Goal: Task Accomplishment & Management: Manage account settings

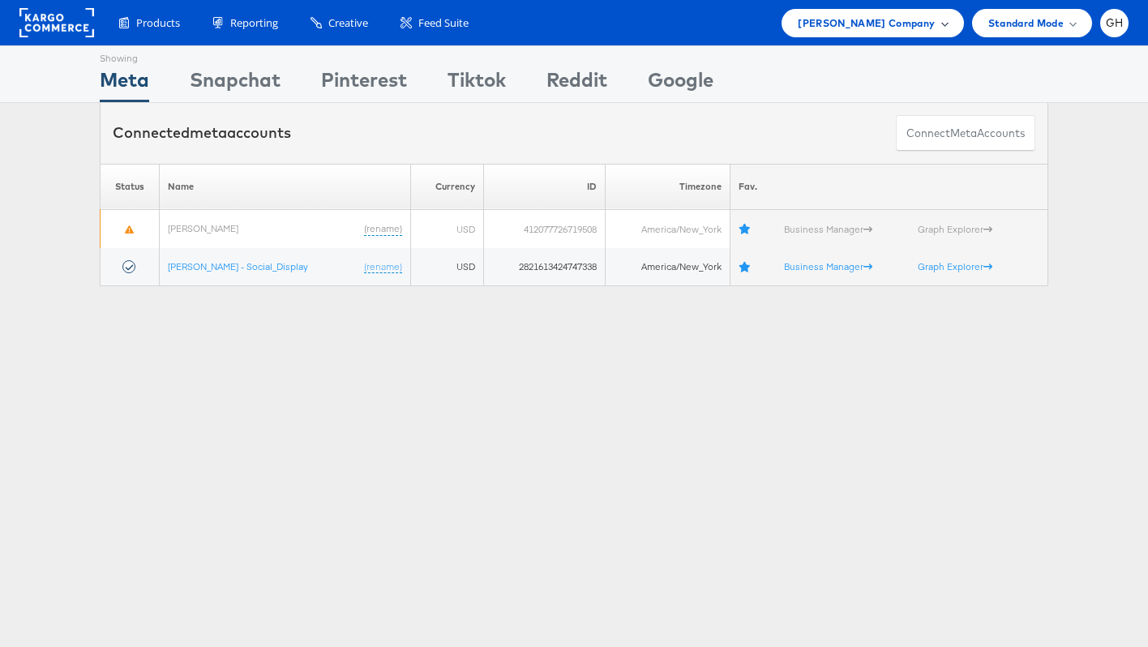
click at [889, 24] on span "Belk Company" at bounding box center [866, 23] width 137 height 17
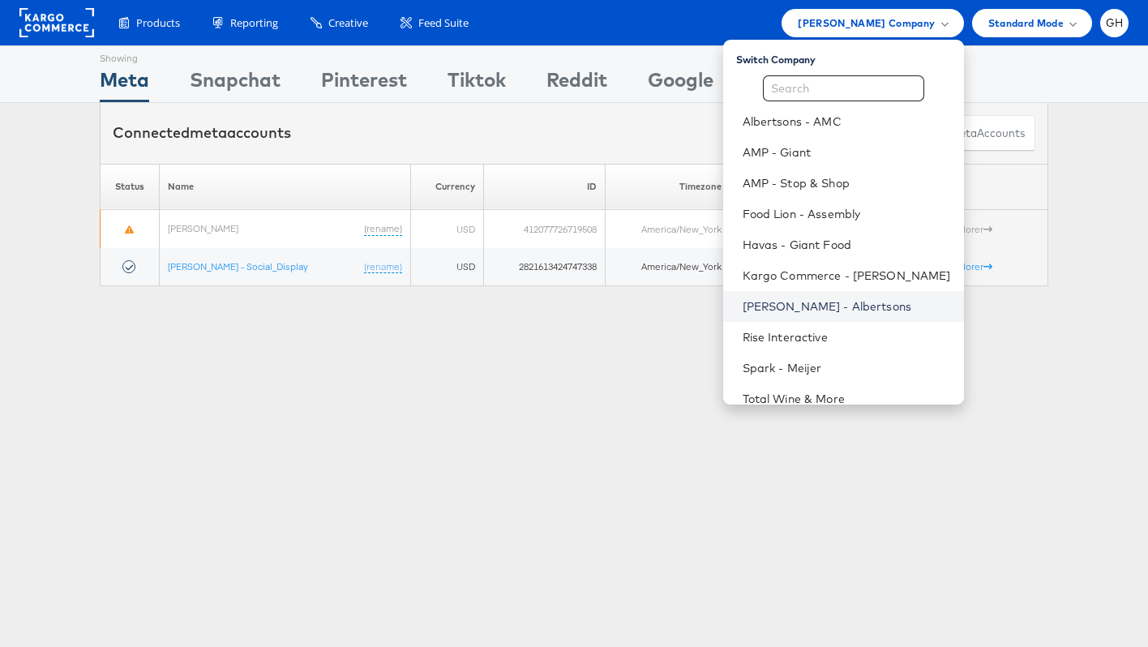
click at [773, 308] on link "[PERSON_NAME] - Albertsons" at bounding box center [847, 306] width 208 height 16
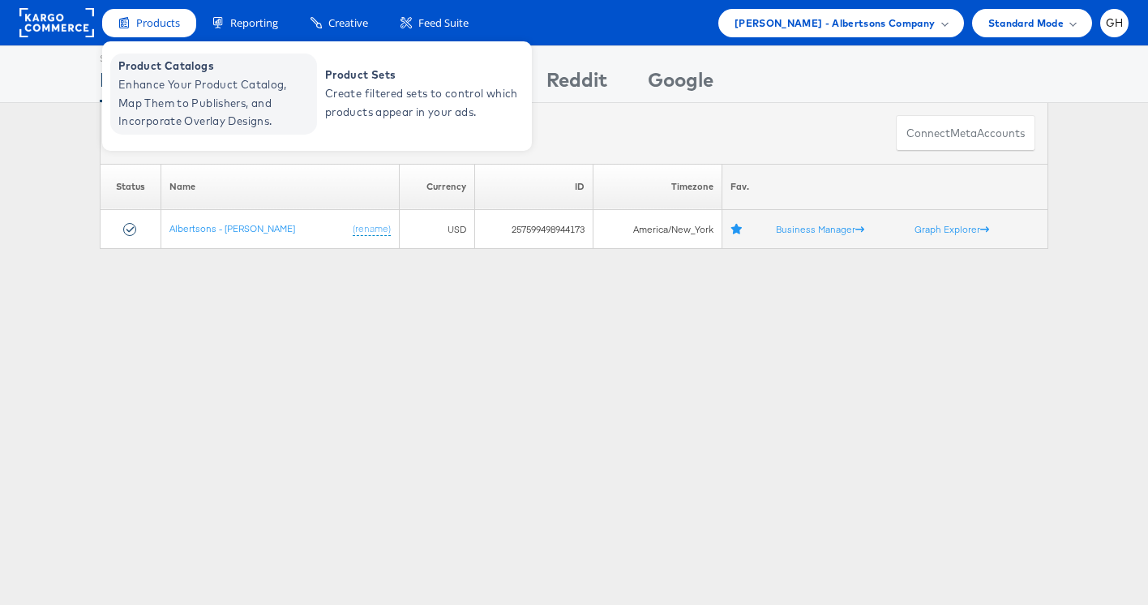
click at [162, 80] on span "Enhance Your Product Catalog, Map Them to Publishers, and Incorporate Overlay D…" at bounding box center [215, 102] width 195 height 55
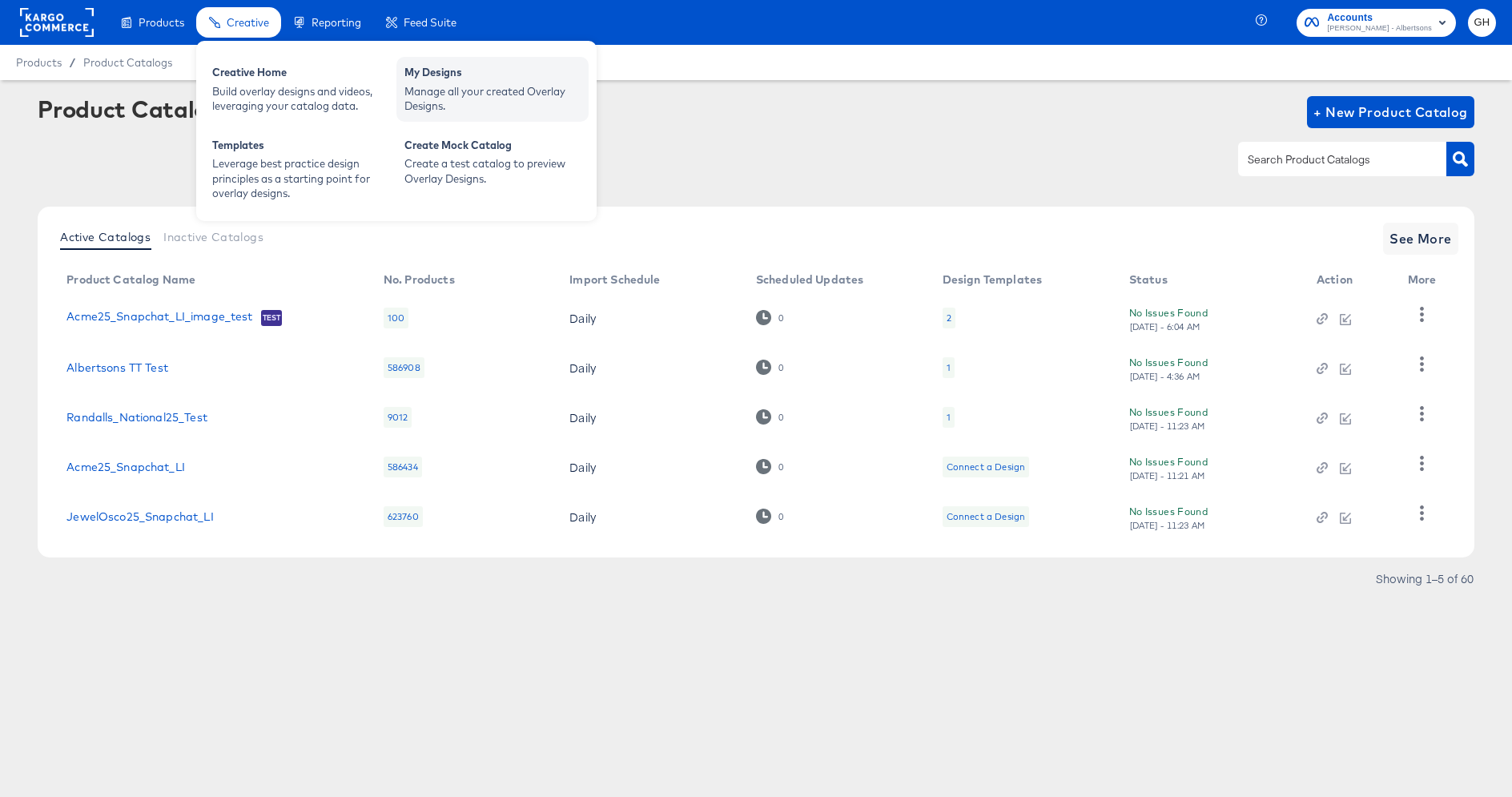
click at [422, 91] on div "Manage all your created Overlay Designs." at bounding box center [492, 99] width 176 height 30
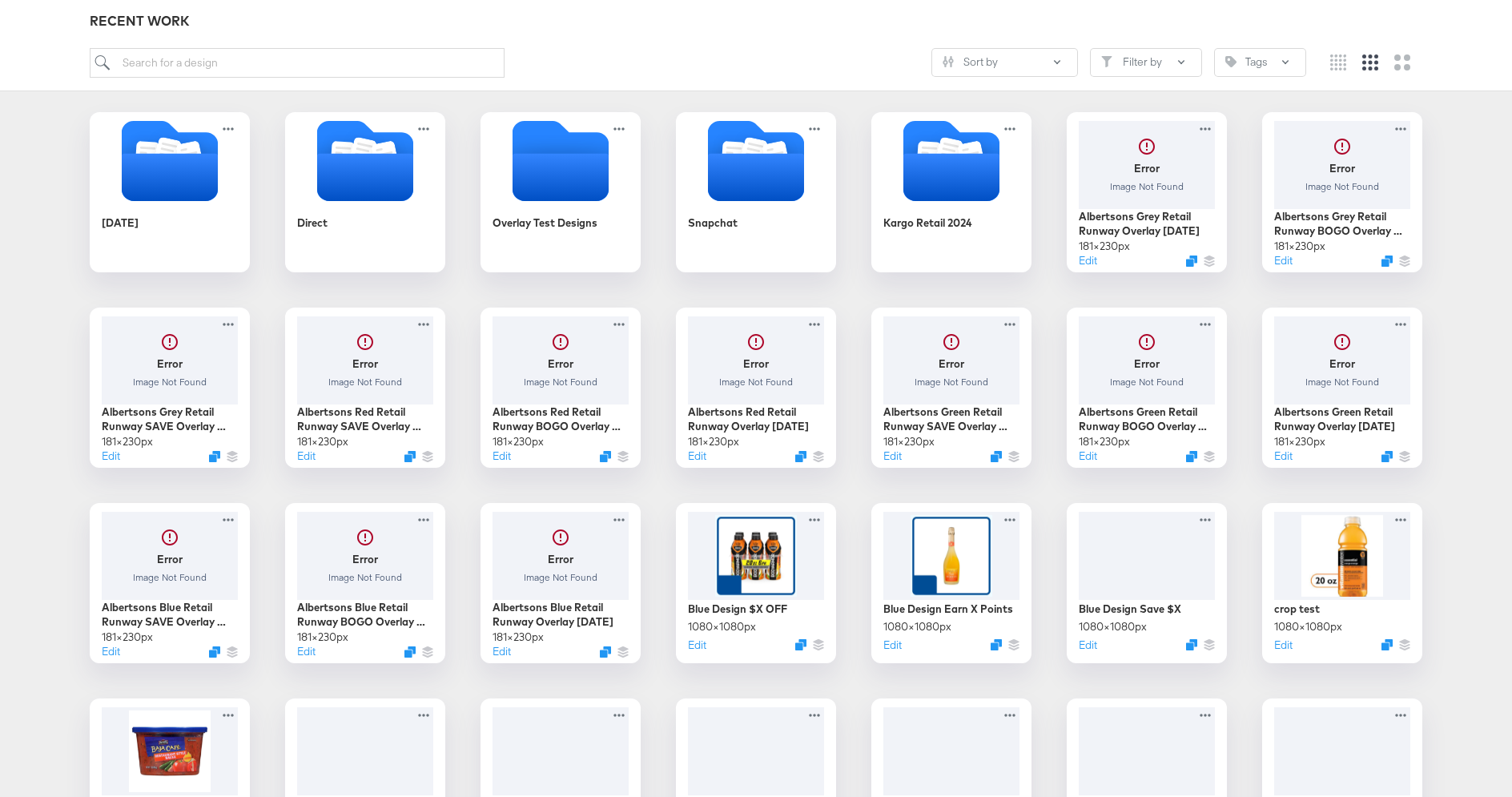
scroll to position [188, 0]
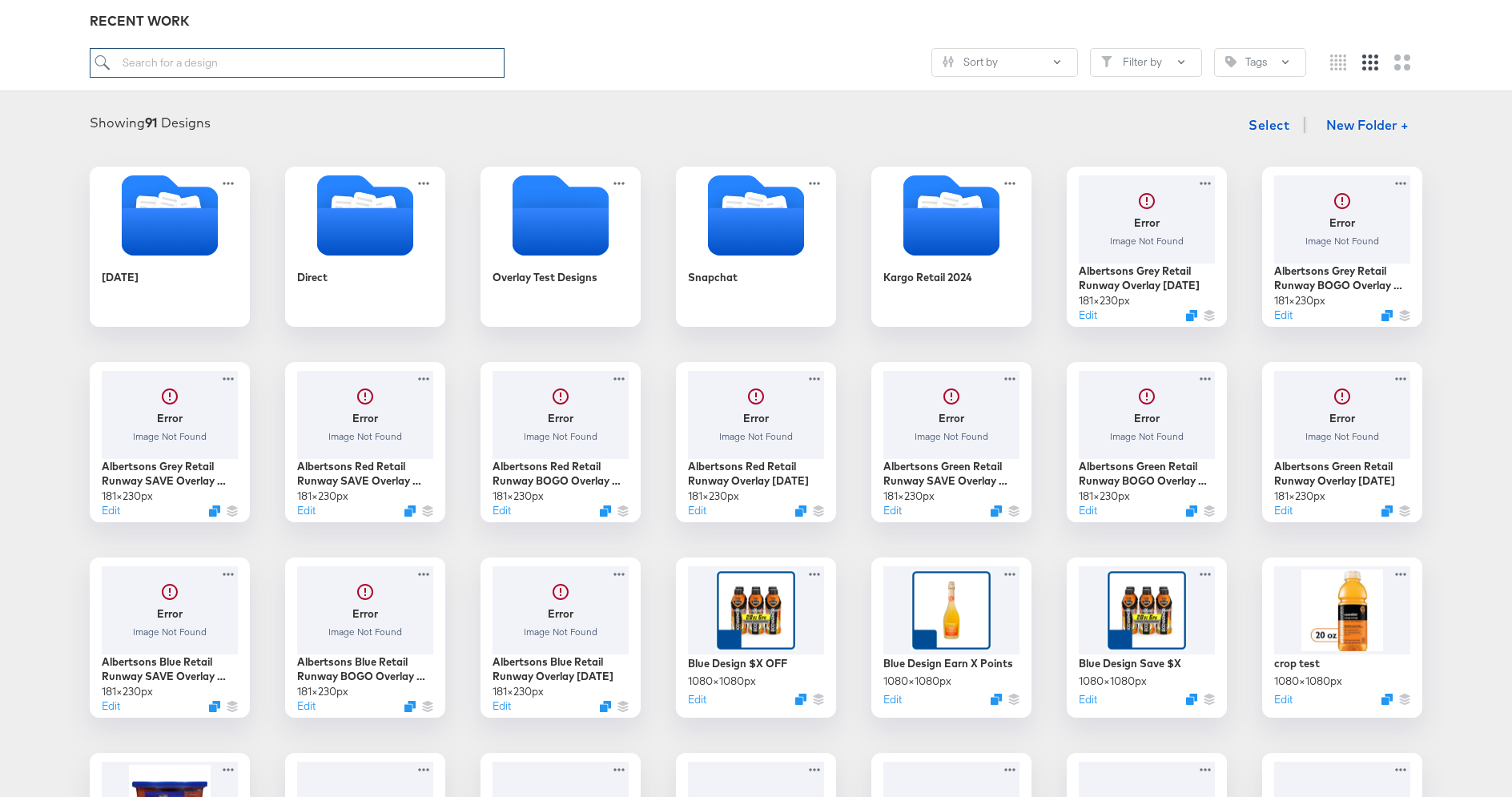
click at [150, 68] on input "search" at bounding box center [297, 63] width 415 height 30
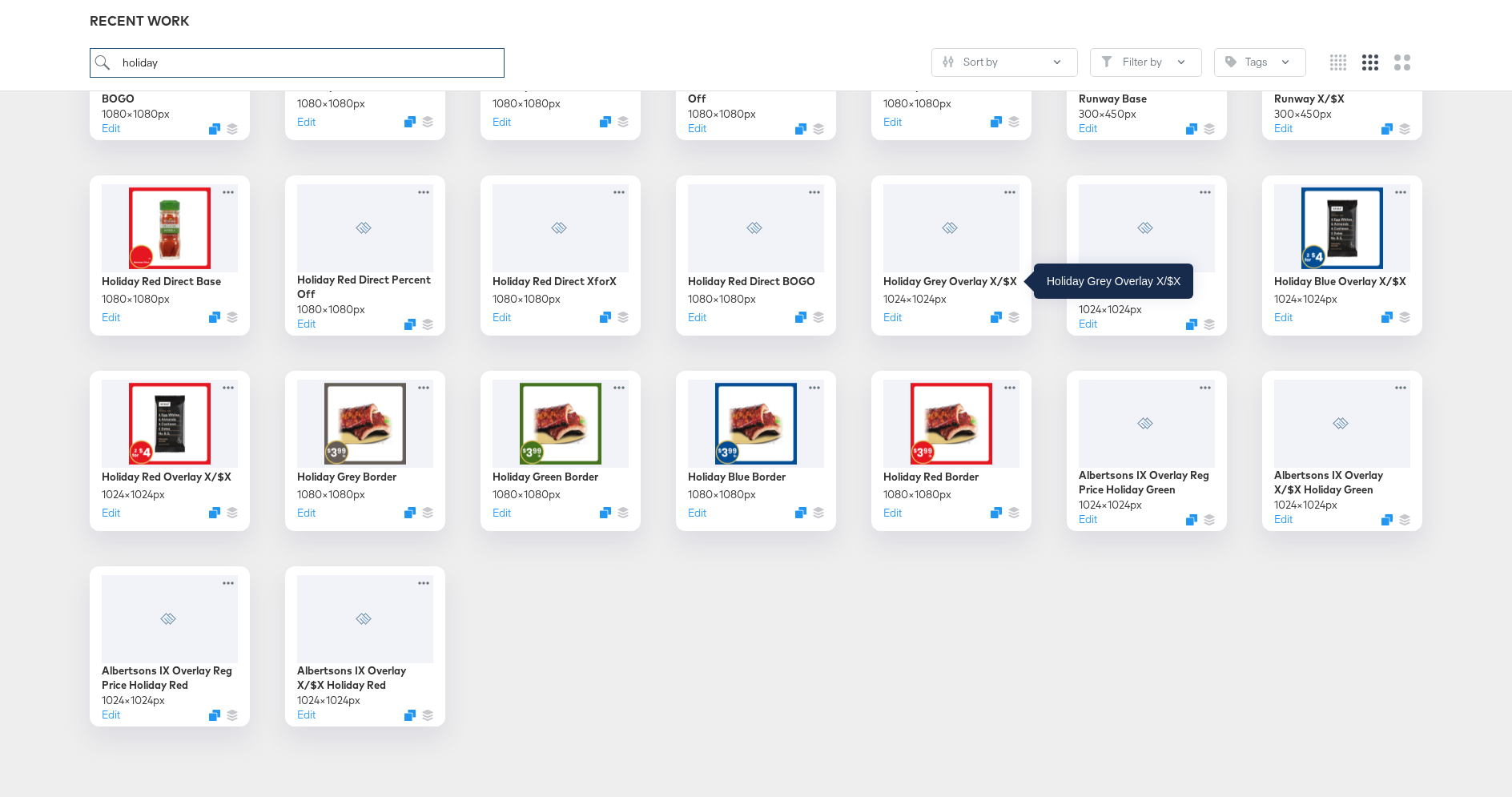
scroll to position [572, 0]
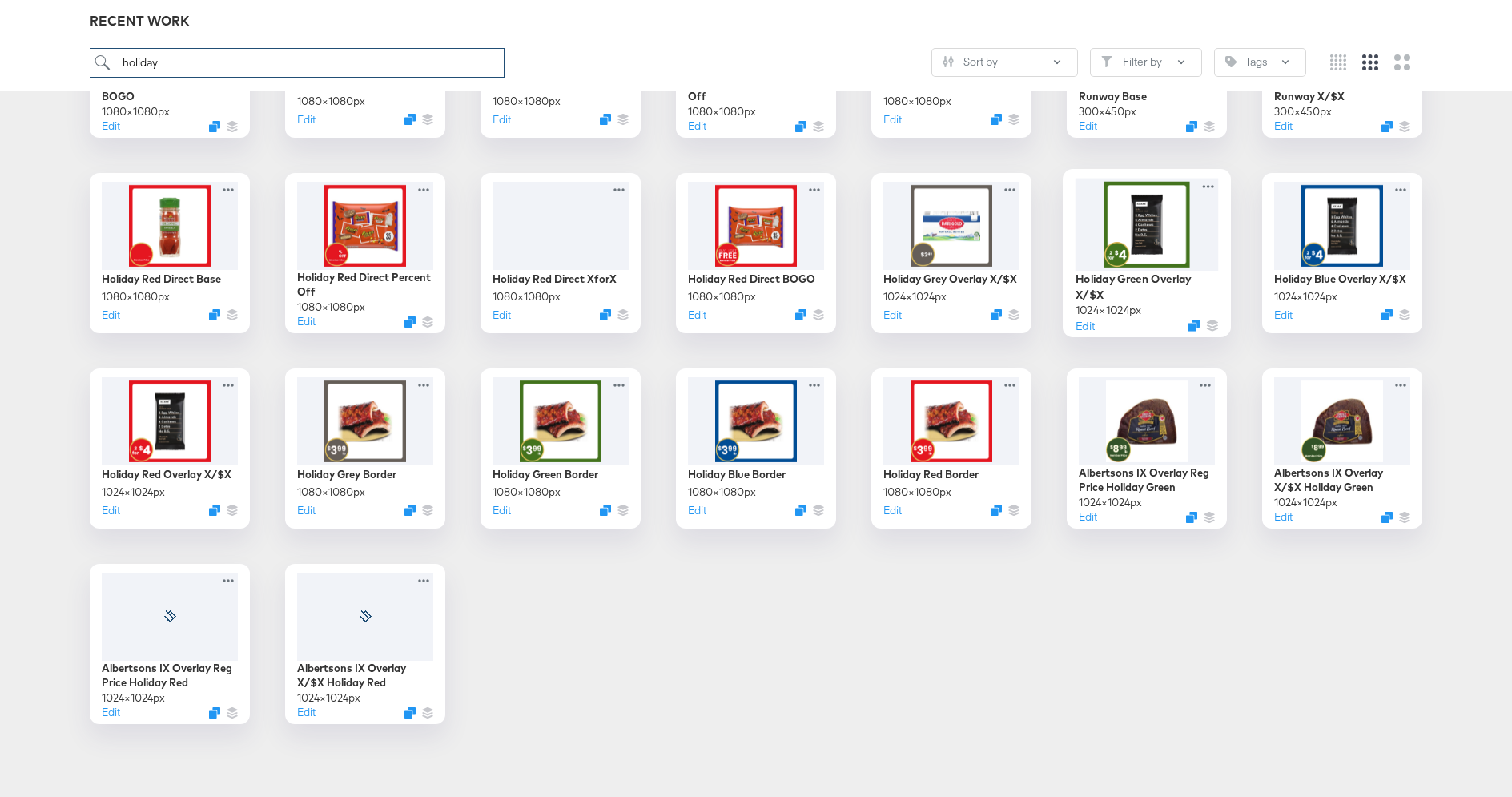
type input "holiday"
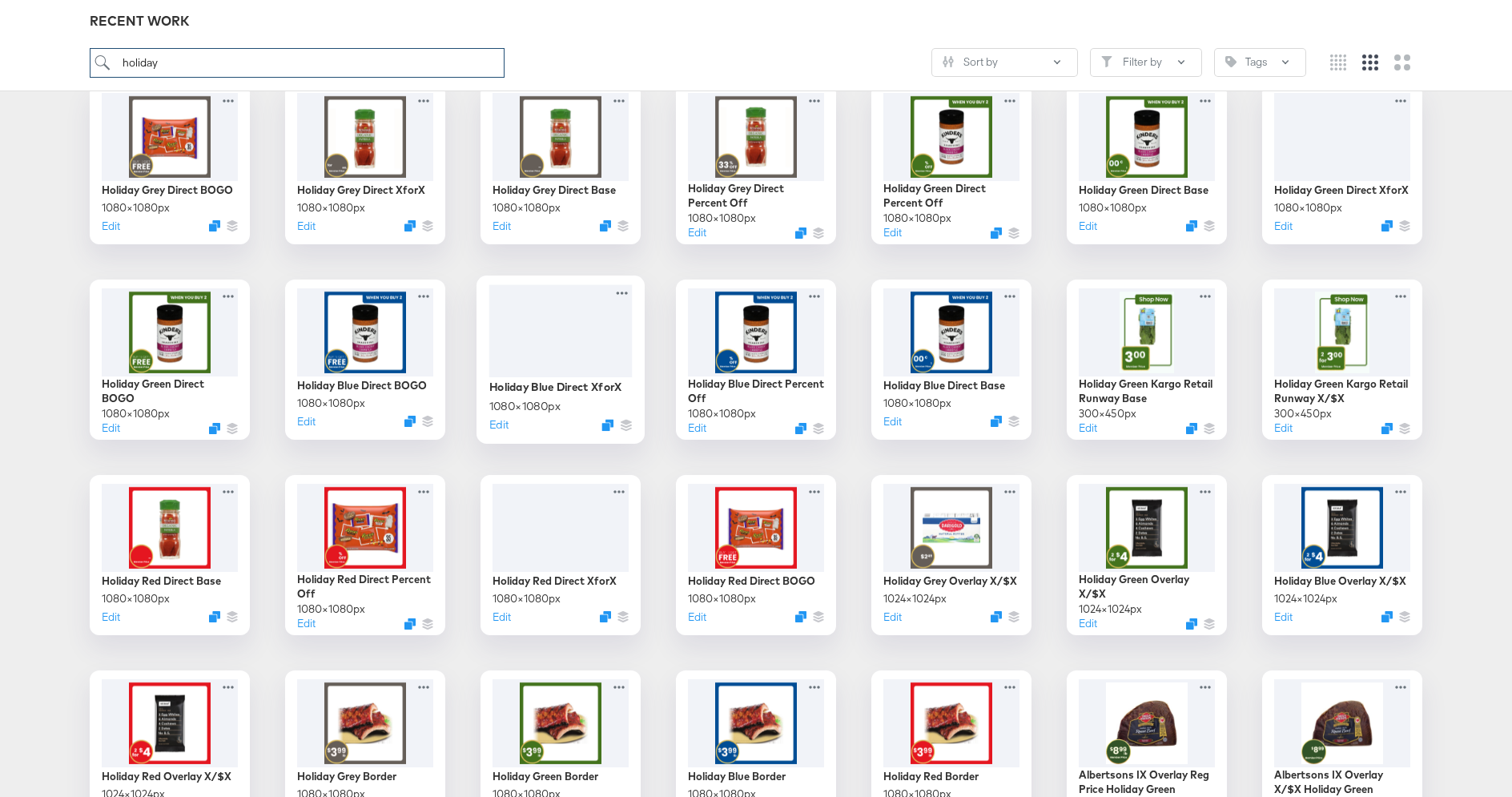
scroll to position [0, 0]
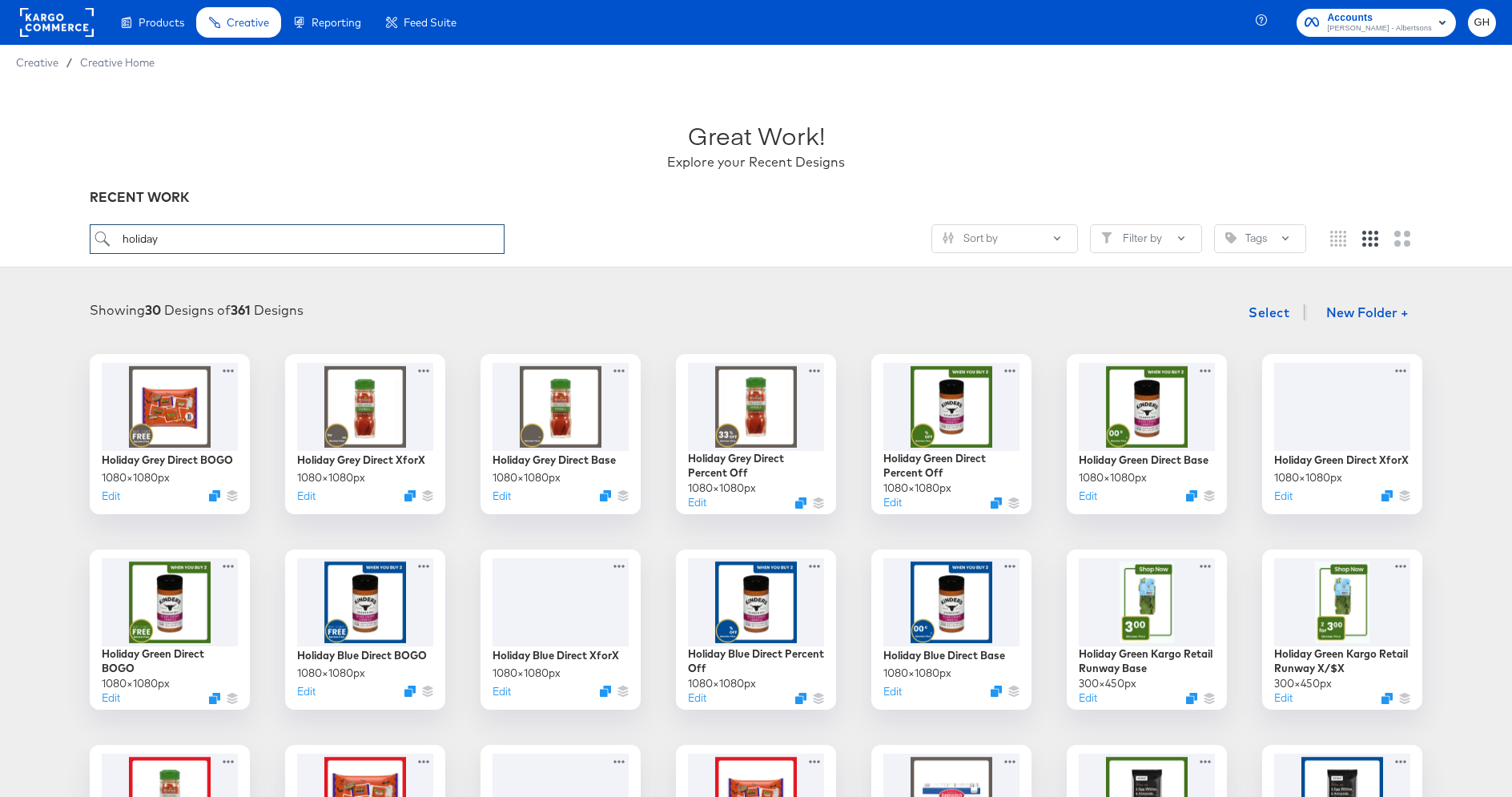
click at [341, 235] on input "holiday" at bounding box center [297, 239] width 415 height 30
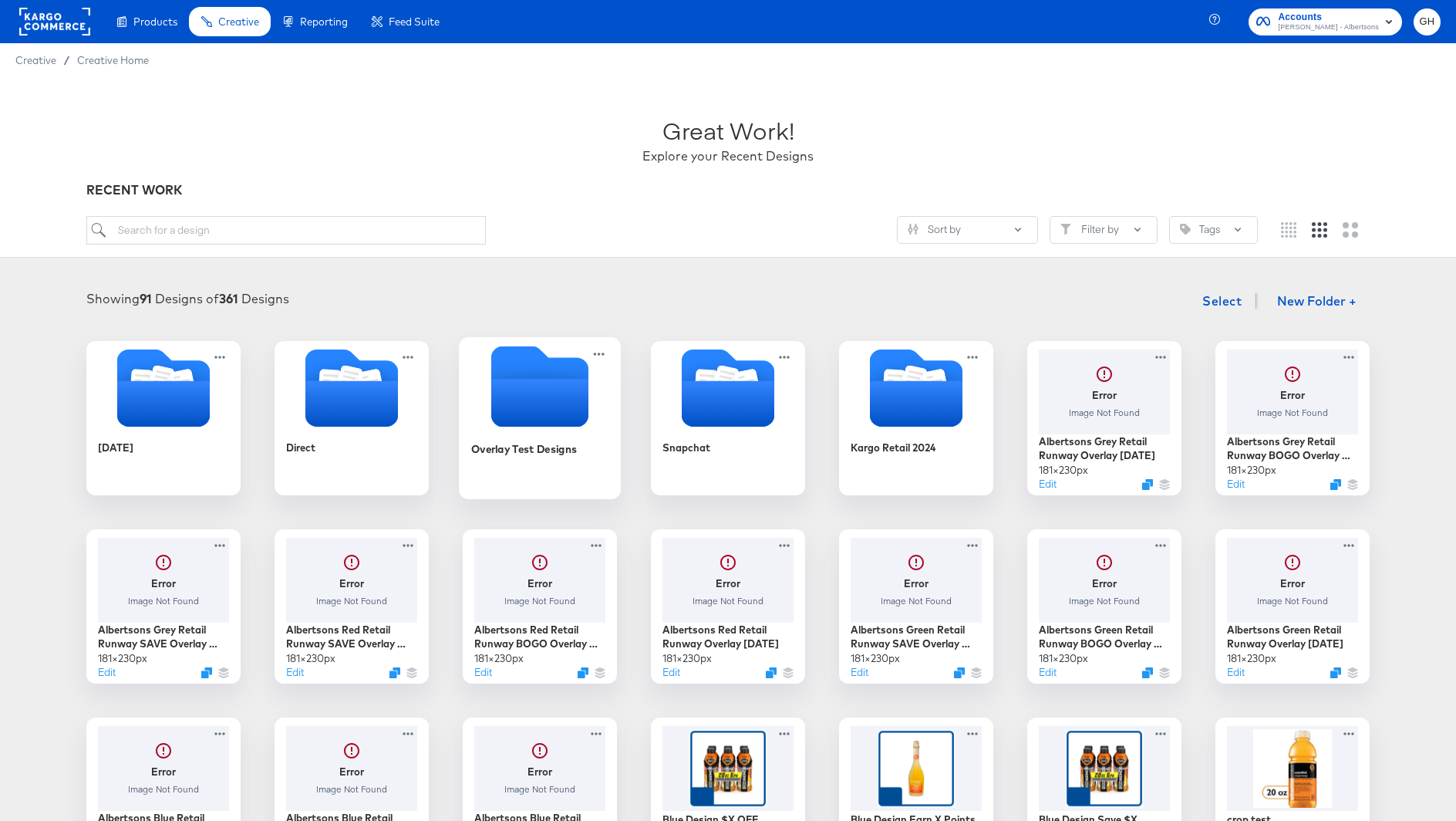
click at [550, 369] on icon "Empty folder" at bounding box center [539, 385] width 97 height 81
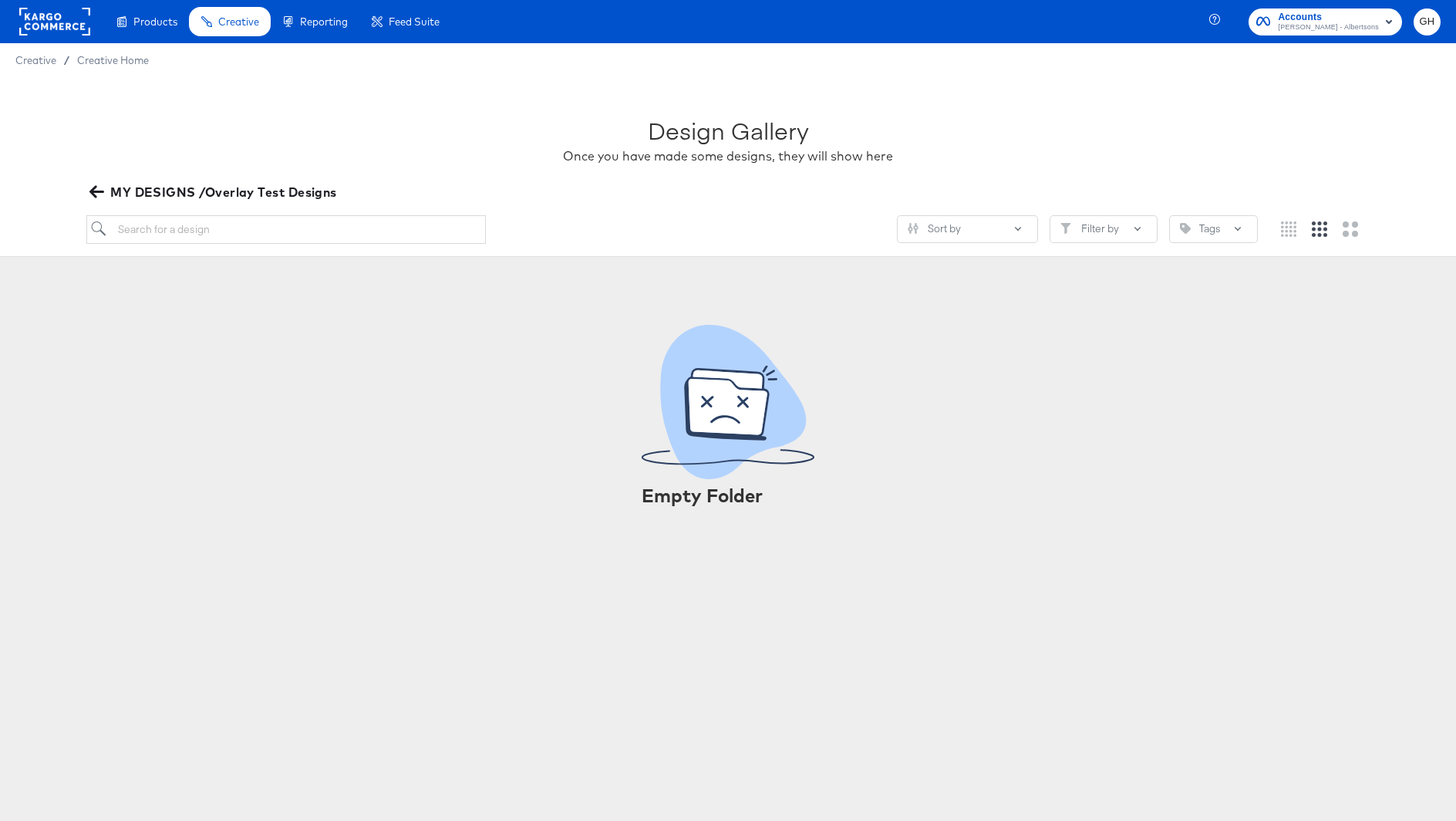
click at [96, 192] on icon "button" at bounding box center [96, 191] width 14 height 12
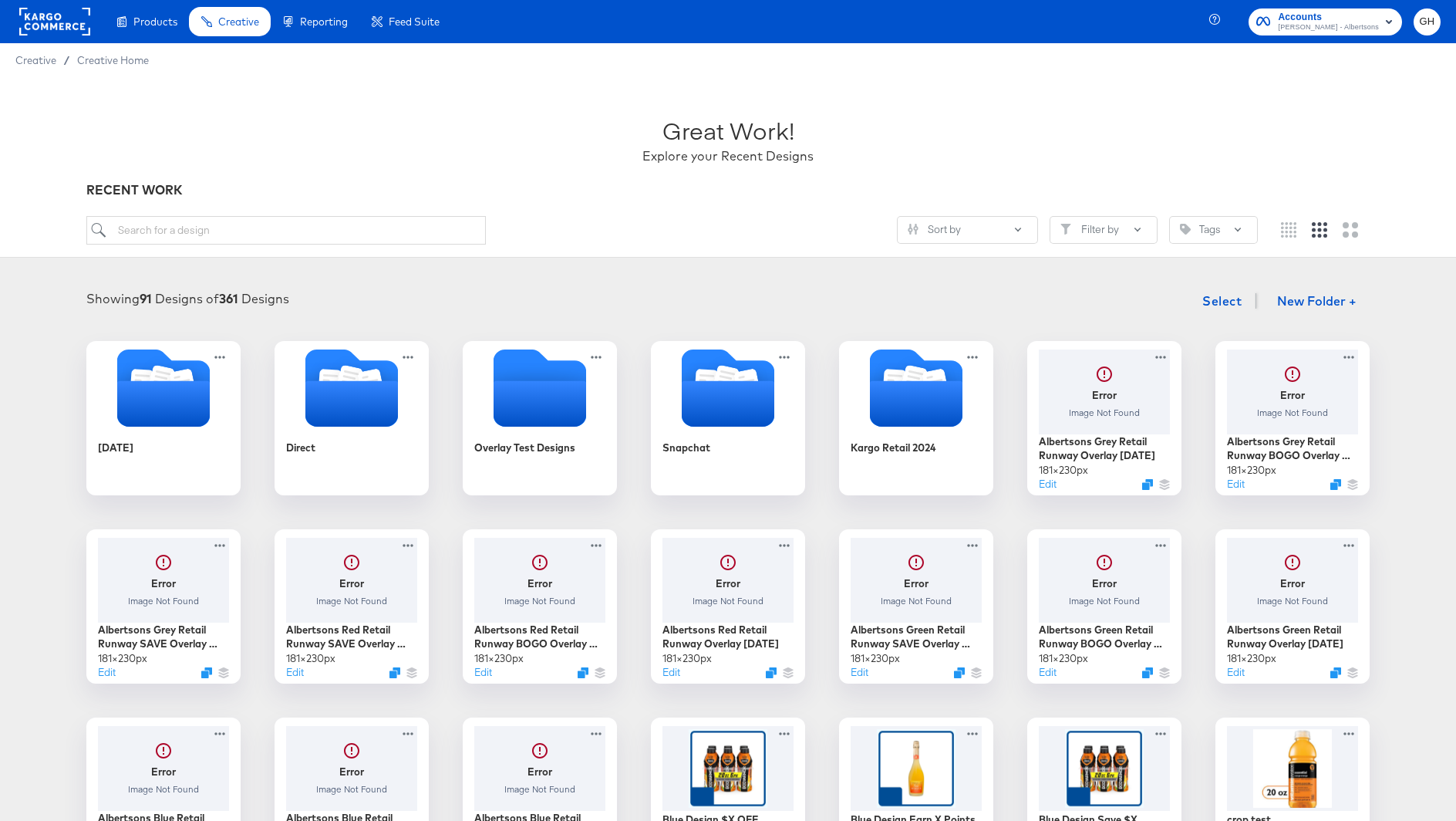
click at [69, 39] on div at bounding box center [54, 21] width 71 height 43
click at [79, 32] on rect at bounding box center [54, 21] width 71 height 28
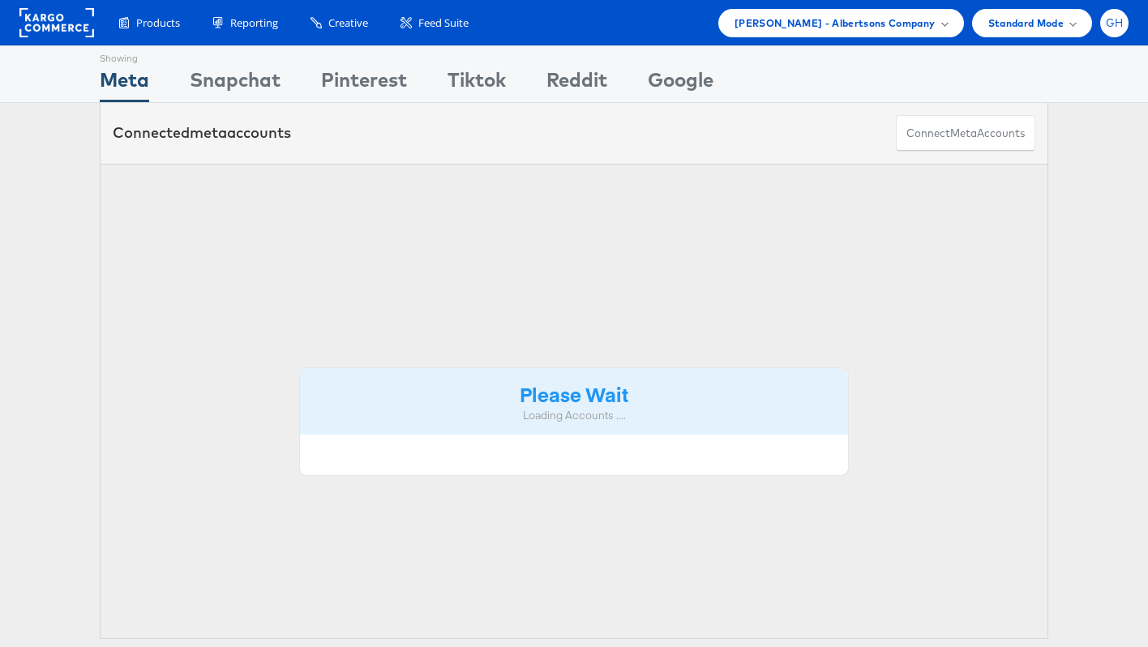
click at [1119, 18] on span "GH" at bounding box center [1115, 23] width 18 height 11
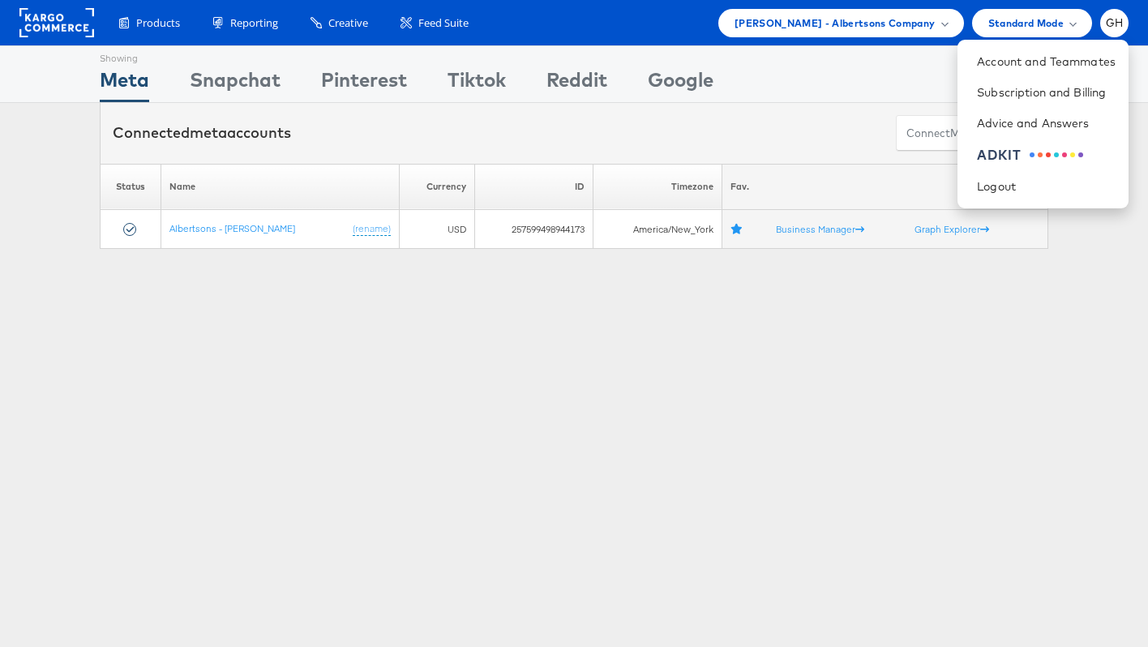
click at [472, 351] on div "Showing Meta Showing Snapchat Showing Pinterest Showing Tiktok Showing Reddit S…" at bounding box center [574, 450] width 1148 height 811
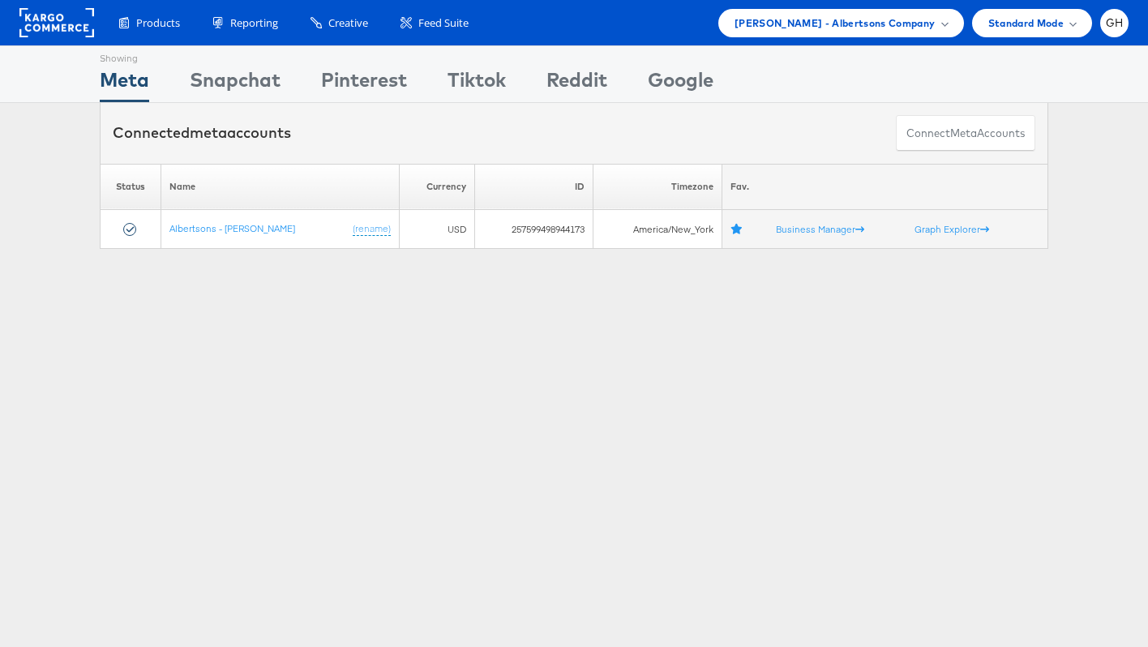
click at [867, 6] on div "Products Product Catalogs Enhance Your Product Catalog, Map Them to Publishers,…" at bounding box center [574, 22] width 1148 height 45
click at [867, 20] on span "Merkle - Albertsons Company" at bounding box center [835, 23] width 201 height 17
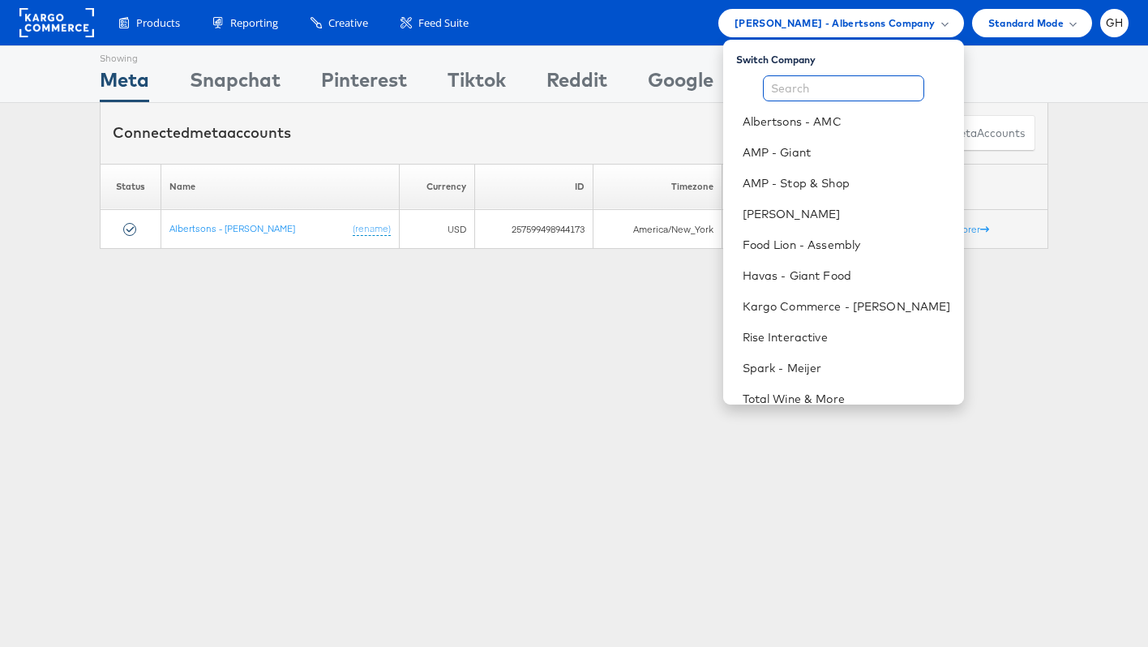
click at [827, 96] on input "text" at bounding box center [843, 88] width 161 height 26
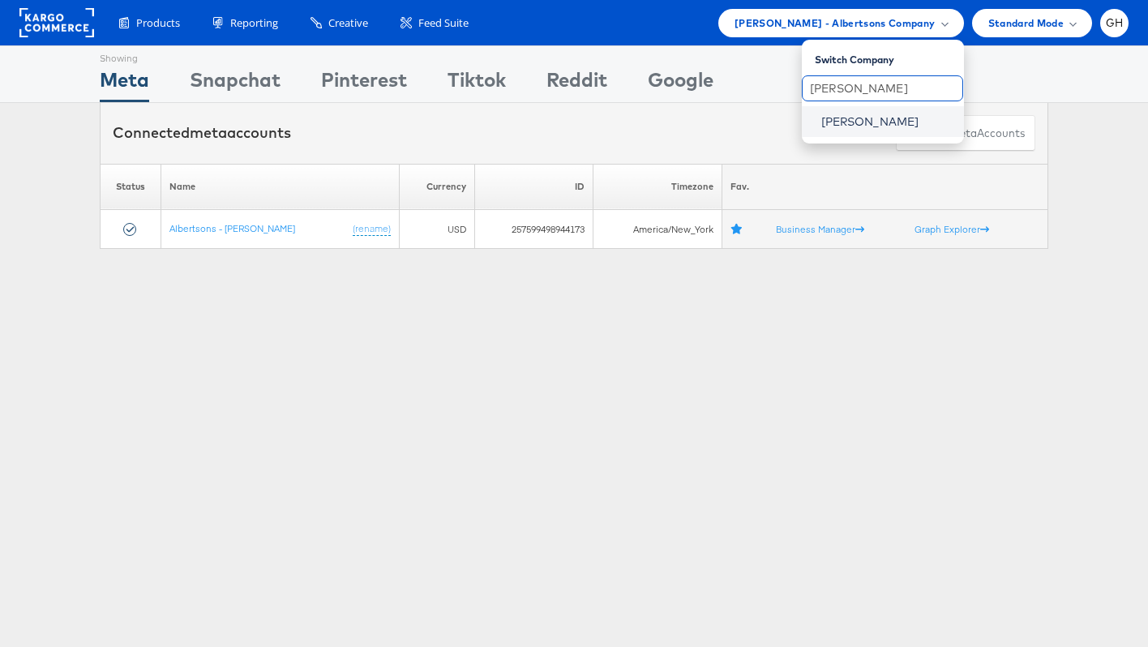
type input "belk"
click at [824, 128] on link "Belk" at bounding box center [886, 122] width 130 height 16
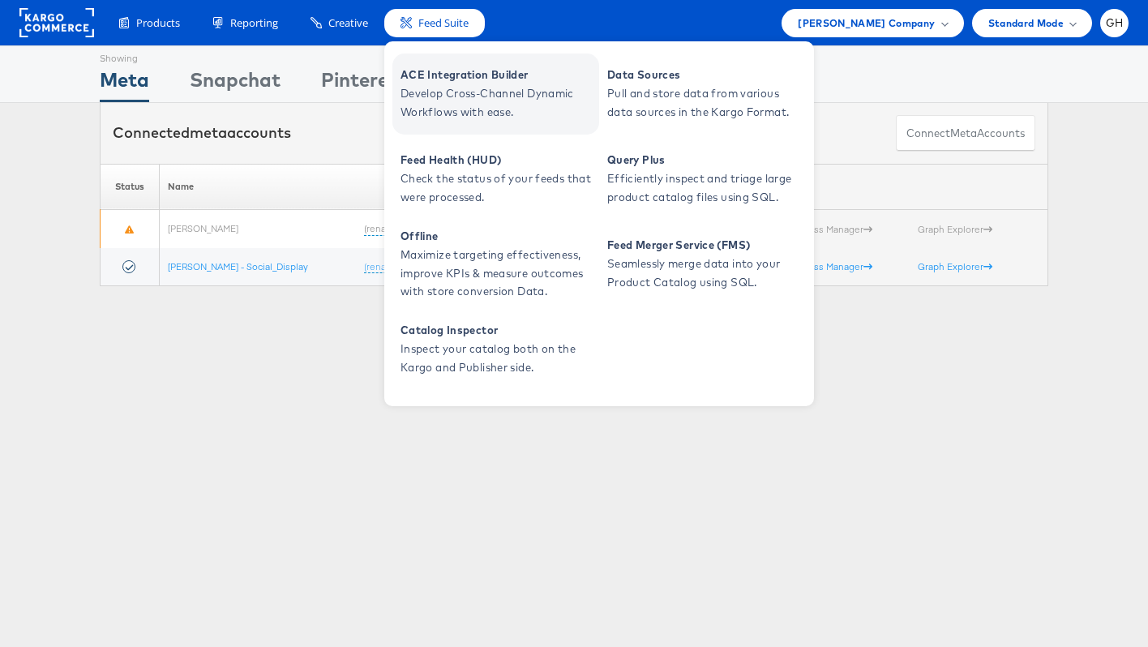
click at [448, 99] on span "Develop Cross-Channel Dynamic Workflows with ease." at bounding box center [498, 102] width 195 height 37
